Goal: Check status: Check status

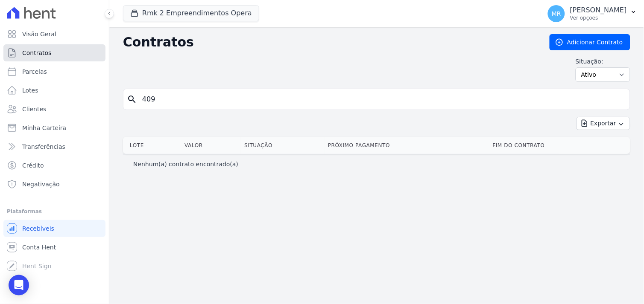
click at [42, 55] on span "Contratos" at bounding box center [36, 53] width 29 height 9
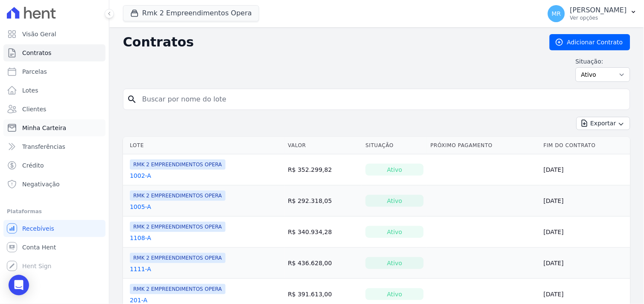
click at [39, 126] on span "Minha Carteira" at bounding box center [44, 128] width 44 height 9
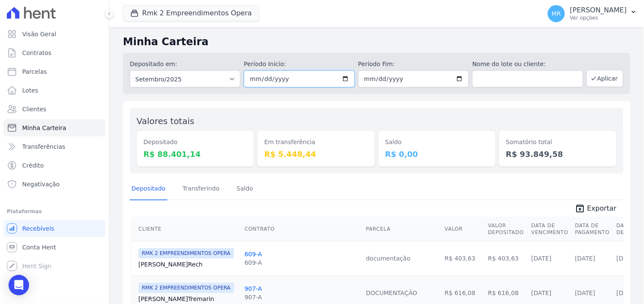
click at [342, 77] on input "2025-09-01" at bounding box center [299, 78] width 111 height 17
drag, startPoint x: 301, startPoint y: 82, endPoint x: 223, endPoint y: 70, distance: 79.4
click at [223, 70] on div "Depositado em: Todos os meses Março/2024 Abril/2024 Maio/2024 Junho/2024 Julho/…" at bounding box center [376, 73] width 507 height 41
type input "2025-09-01"
type input "[DATE]"
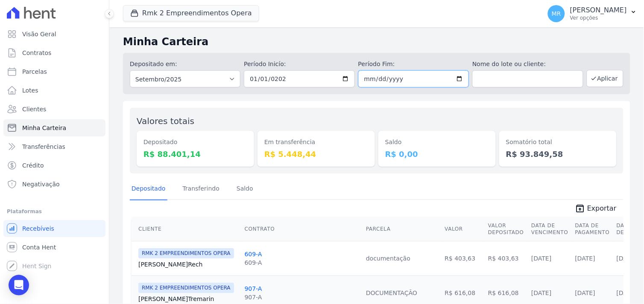
type input "2025-09-03"
type input "[DATE]"
click at [595, 80] on button "Aplicar" at bounding box center [604, 78] width 37 height 17
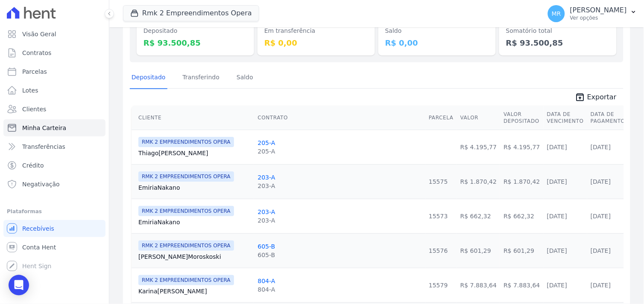
scroll to position [88, 0]
